Goal: Task Accomplishment & Management: Manage account settings

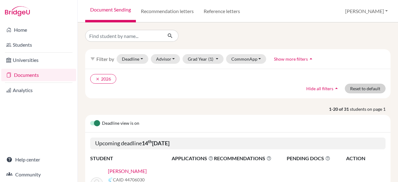
click at [349, 126] on div "Deadline view is on" at bounding box center [237, 124] width 305 height 18
click at [362, 88] on button "Reset to default" at bounding box center [365, 89] width 41 height 10
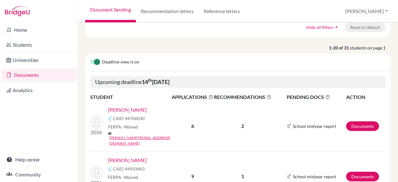
scroll to position [64, 0]
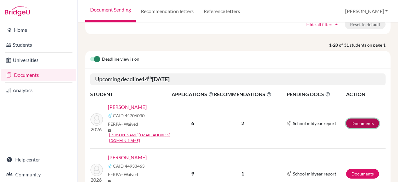
click at [357, 118] on link "Documents" at bounding box center [362, 123] width 33 height 10
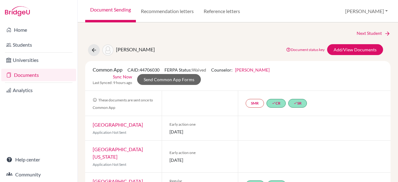
click at [358, 124] on div at bounding box center [314, 128] width 153 height 24
click at [335, 50] on link "Add/View Documents" at bounding box center [355, 49] width 56 height 11
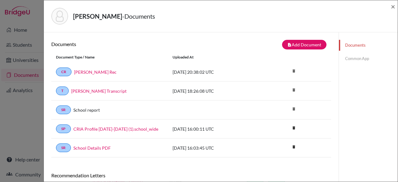
click at [347, 56] on link "Common App" at bounding box center [368, 58] width 59 height 11
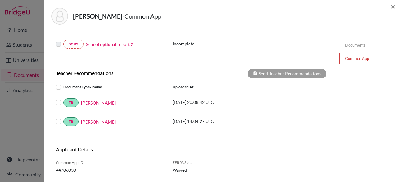
scroll to position [205, 0]
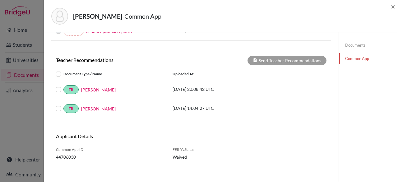
click at [63, 70] on label at bounding box center [63, 70] width 0 height 0
click at [0, 0] on input "checkbox" at bounding box center [0, 0] width 0 height 0
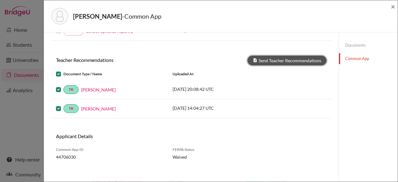
click at [283, 59] on button "Send Teacher Recommendations" at bounding box center [286, 61] width 79 height 10
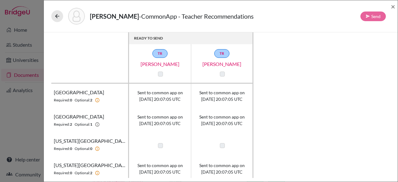
click at [323, 145] on div "READY TO SEND TR Jasmine Wornstaff TR Cailin Daly College of Charleston Require…" at bounding box center [220, 104] width 339 height 145
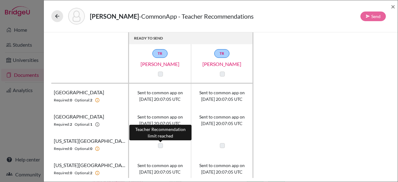
click at [158, 144] on label at bounding box center [160, 145] width 5 height 5
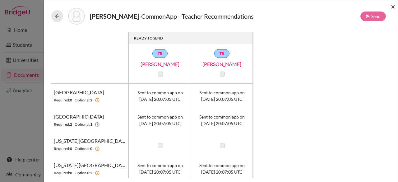
click at [392, 7] on span "×" at bounding box center [393, 6] width 4 height 9
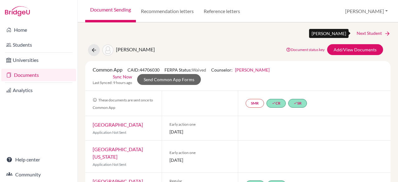
click at [370, 34] on link "Next Student" at bounding box center [373, 33] width 34 height 7
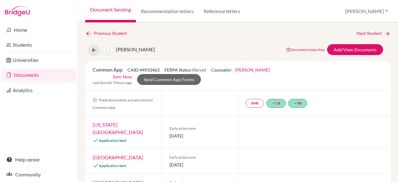
click at [338, 149] on div at bounding box center [314, 161] width 153 height 25
click at [334, 51] on link "Add/View Documents" at bounding box center [355, 49] width 56 height 11
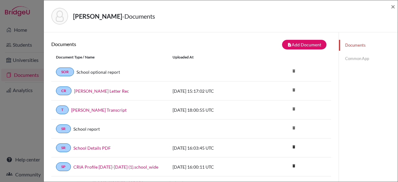
click at [351, 55] on link "Common App" at bounding box center [368, 58] width 59 height 11
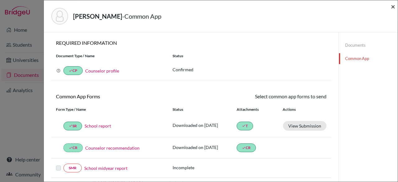
click at [393, 4] on span "×" at bounding box center [393, 6] width 4 height 9
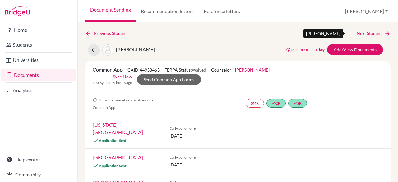
click at [371, 33] on link "Next Student" at bounding box center [373, 33] width 34 height 7
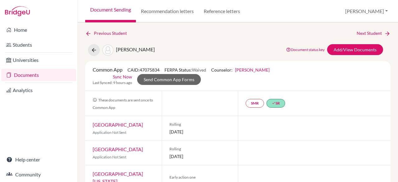
click at [340, 140] on div at bounding box center [314, 128] width 153 height 24
click at [337, 51] on link "Add/View Documents" at bounding box center [355, 49] width 56 height 11
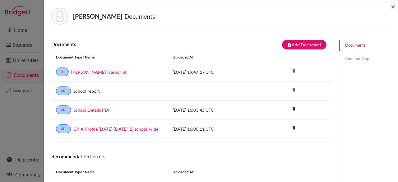
click at [327, 138] on div "Documents note_add Add Document Document type Change explanation for Common App…" at bounding box center [191, 144] width 295 height 224
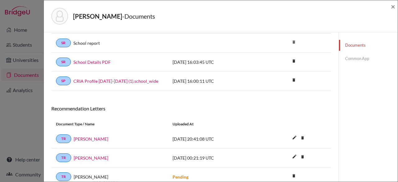
scroll to position [72, 0]
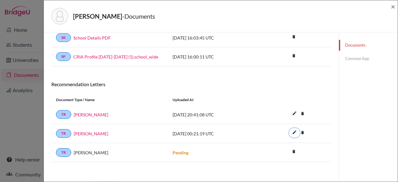
click at [291, 129] on icon "edit" at bounding box center [294, 132] width 10 height 10
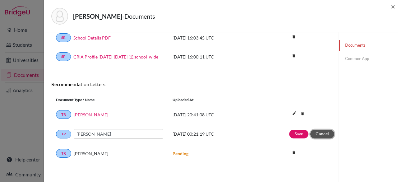
click at [322, 131] on button "Cancel" at bounding box center [322, 134] width 24 height 9
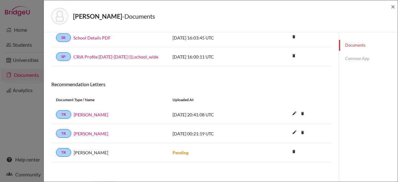
click at [324, 131] on div "edit delete Delete this document? Cancel Delete" at bounding box center [307, 134] width 47 height 8
drag, startPoint x: 397, startPoint y: 98, endPoint x: 397, endPoint y: 128, distance: 30.8
click at [397, 128] on div "Williams, Elizabeth - Documents × Documents note_add Add Document Document type…" at bounding box center [220, 91] width 354 height 182
click at [89, 133] on link "Elizabeth Williams" at bounding box center [91, 133] width 34 height 7
click at [291, 128] on icon "edit" at bounding box center [294, 132] width 10 height 10
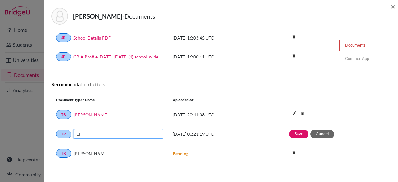
type input "E"
paste input "Donna Gooch"
type input "Donna Gooch"
click at [98, 119] on div "TR Ben Bash 2025-09-29 20:41:08 UTC edit delete Delete this document? Cancel De…" at bounding box center [191, 114] width 280 height 19
click at [297, 131] on button "Save" at bounding box center [298, 134] width 19 height 9
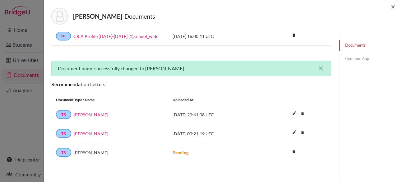
scroll to position [0, 0]
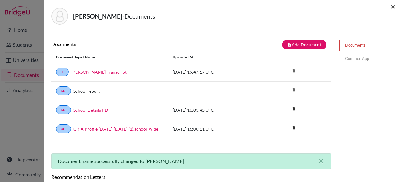
click at [394, 7] on span "×" at bounding box center [393, 6] width 4 height 9
